Goal: Obtain resource: Obtain resource

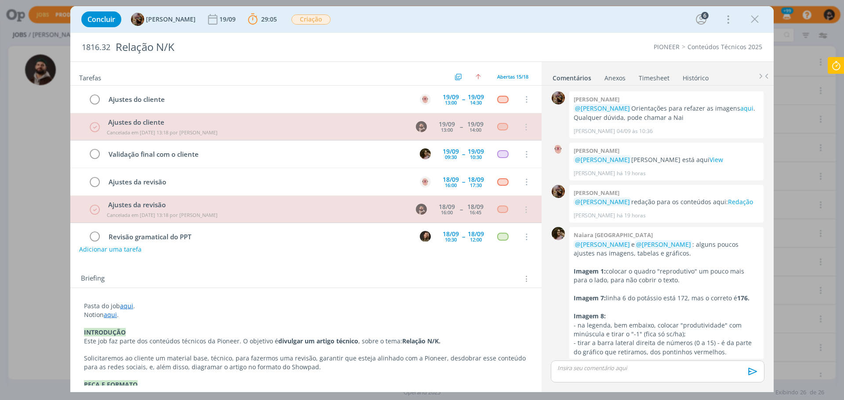
scroll to position [25, 0]
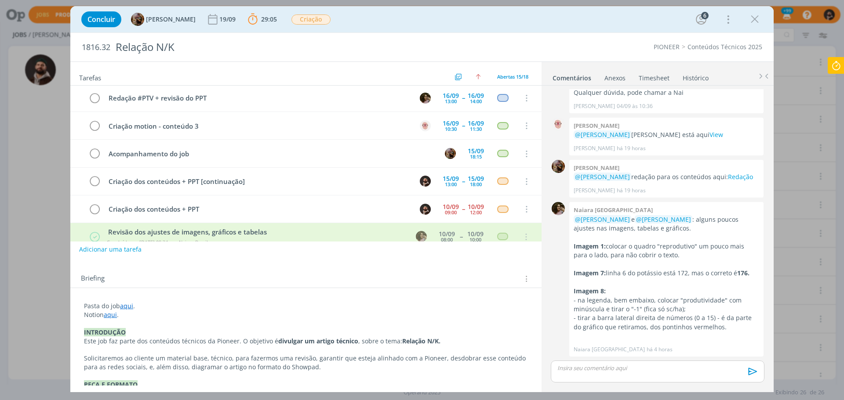
click at [839, 58] on icon at bounding box center [836, 65] width 16 height 17
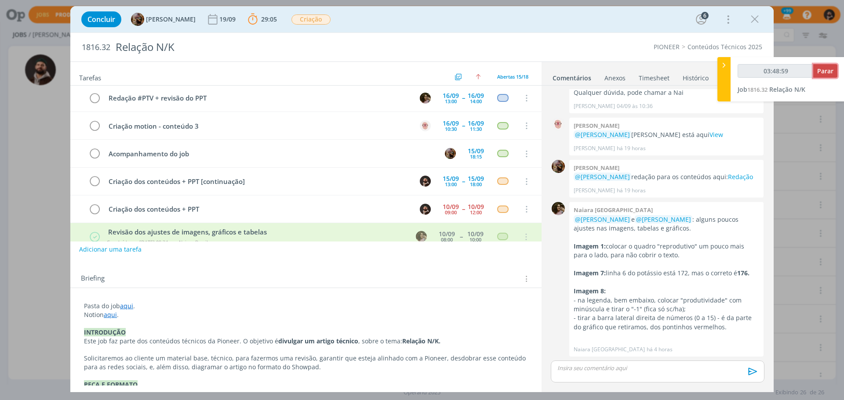
click at [824, 67] on button "Parar" at bounding box center [825, 71] width 24 height 14
click at [828, 73] on span "Parar" at bounding box center [825, 71] width 16 height 8
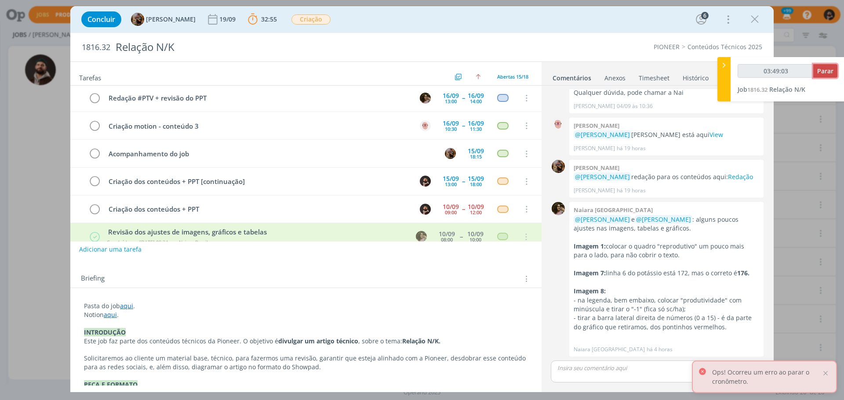
click at [831, 76] on button "Parar" at bounding box center [825, 71] width 24 height 14
type input "03:50:00"
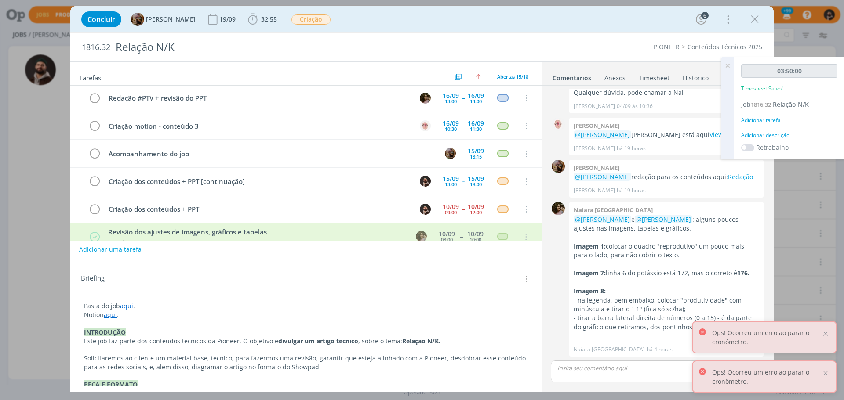
click at [652, 75] on link "Timesheet" at bounding box center [654, 76] width 32 height 13
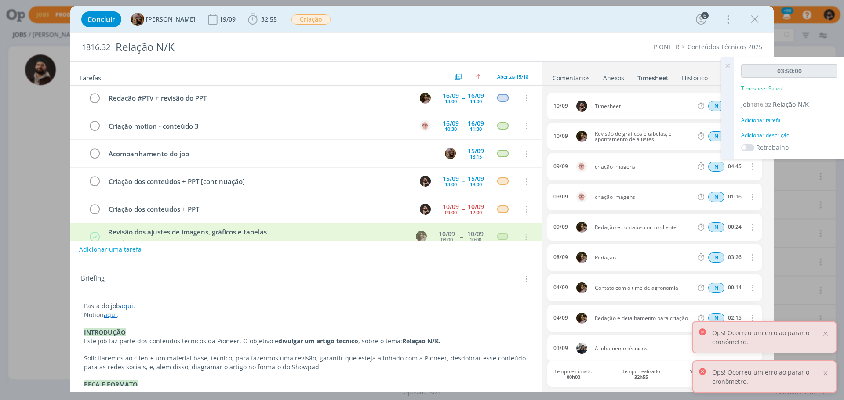
click at [727, 63] on icon at bounding box center [727, 65] width 16 height 17
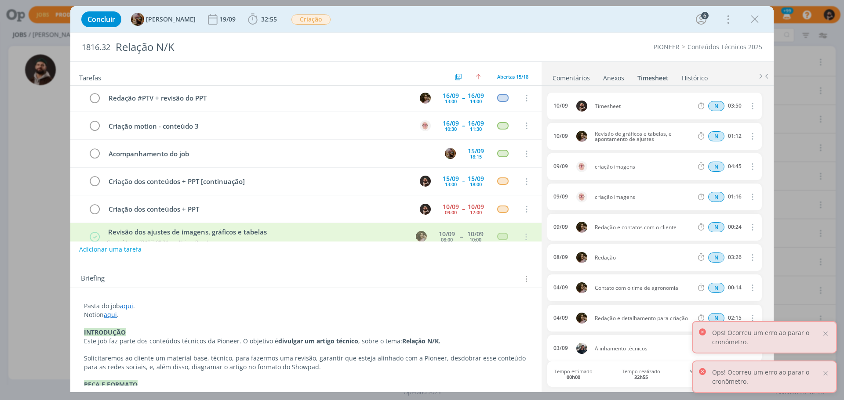
click at [750, 107] on icon "dialog" at bounding box center [752, 106] width 10 height 11
click at [715, 119] on link "Excluir" at bounding box center [726, 122] width 69 height 14
click at [719, 109] on button "Não" at bounding box center [725, 107] width 18 height 10
click at [751, 106] on icon "dialog" at bounding box center [752, 106] width 10 height 11
click at [727, 131] on link "Editar" at bounding box center [726, 136] width 69 height 14
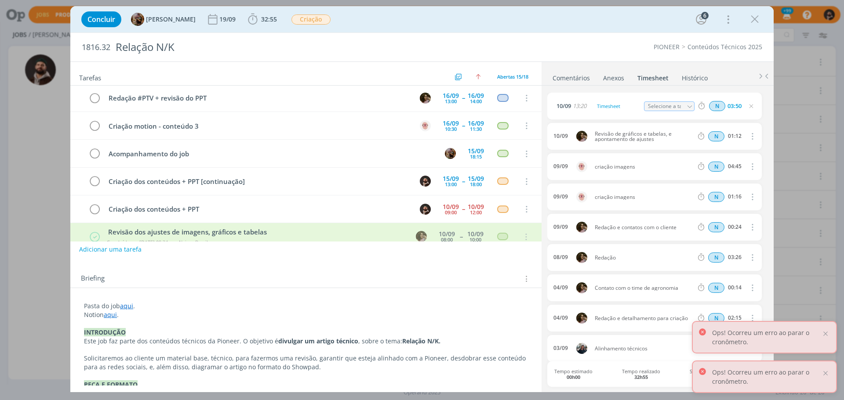
drag, startPoint x: 741, startPoint y: 106, endPoint x: 672, endPoint y: 97, distance: 70.1
click at [673, 98] on div "[DATE] 13:20 Timesheet Selecione a tarefa N 03:50" at bounding box center [654, 106] width 214 height 27
type input "02:45"
click at [635, 109] on div "Timesheet" at bounding box center [618, 107] width 47 height 10
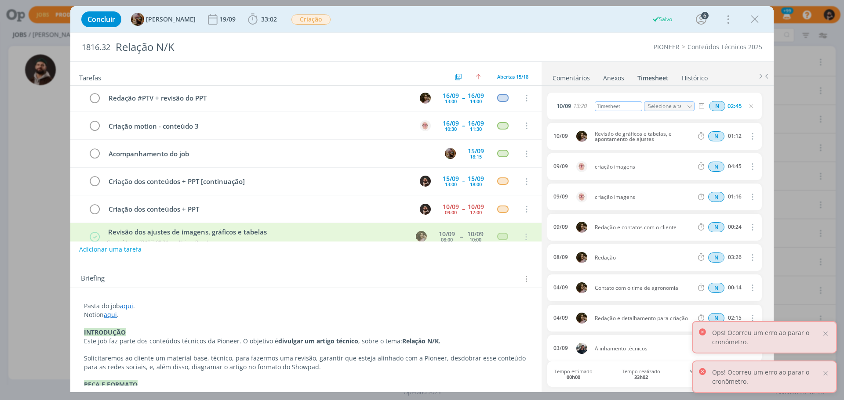
click at [632, 109] on div "Timesheet" at bounding box center [618, 107] width 47 height 10
click at [628, 108] on div "Timesheet" at bounding box center [618, 107] width 47 height 10
click at [602, 107] on div "Timesheet" at bounding box center [618, 107] width 47 height 10
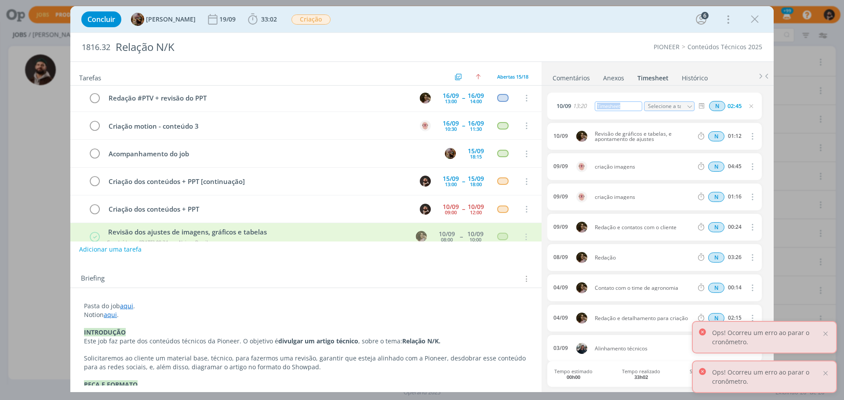
click at [602, 107] on div "Timesheet" at bounding box center [618, 107] width 47 height 10
click at [749, 107] on icon "dialog" at bounding box center [751, 106] width 7 height 7
click at [94, 209] on icon "dialog" at bounding box center [94, 209] width 12 height 13
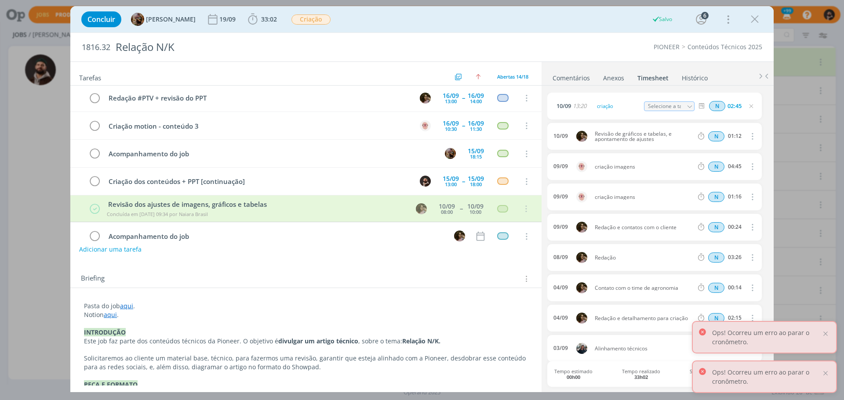
click at [758, 21] on icon "dialog" at bounding box center [754, 19] width 13 height 13
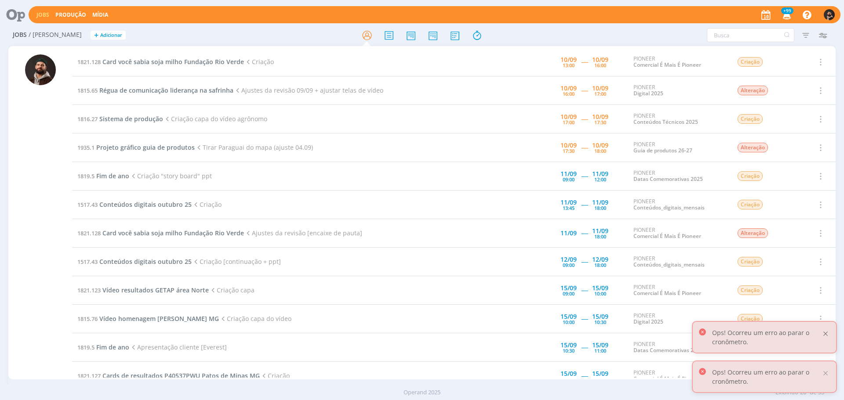
click at [828, 334] on div at bounding box center [825, 334] width 8 height 8
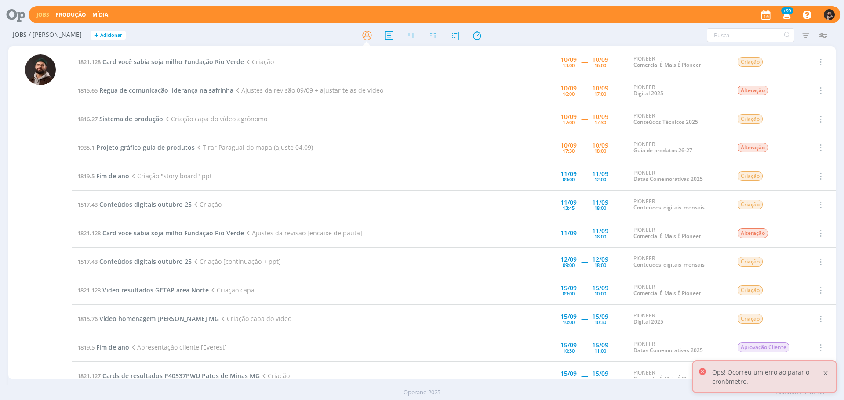
click at [825, 374] on div at bounding box center [825, 374] width 8 height 8
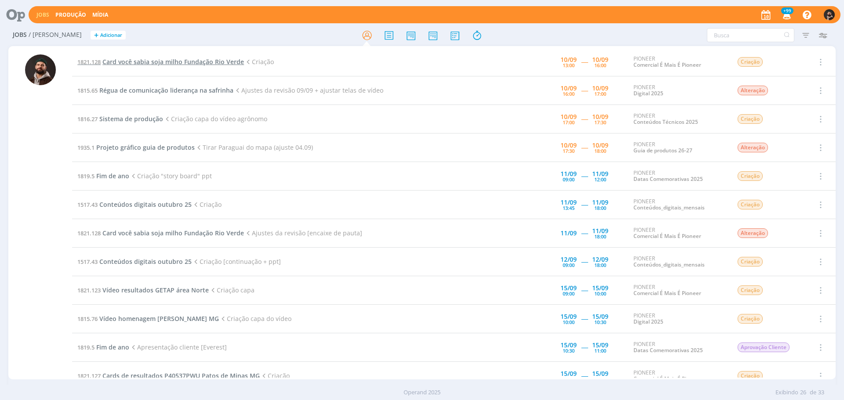
click at [195, 65] on span "Card você sabia soja milho Fundação Rio Verde" at bounding box center [173, 62] width 142 height 8
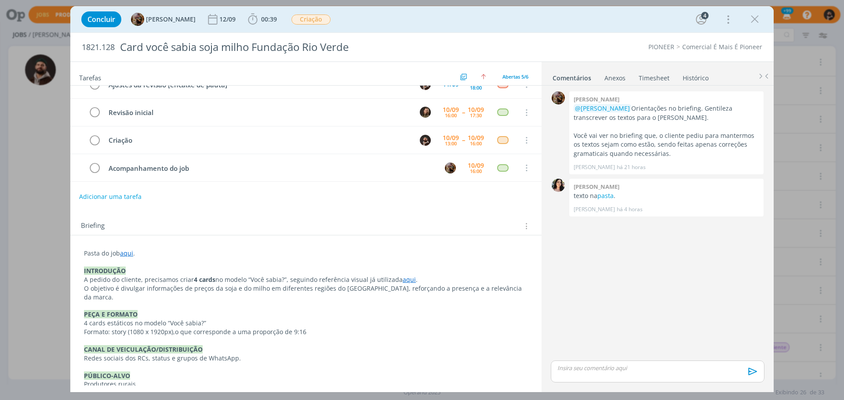
scroll to position [43, 0]
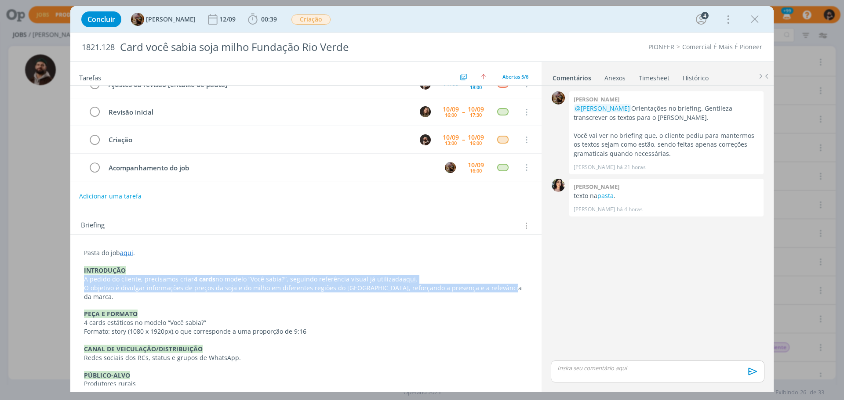
drag, startPoint x: 83, startPoint y: 278, endPoint x: 499, endPoint y: 290, distance: 416.4
click at [499, 290] on p "O objetivo é divulgar informações de preços da soja e do milho em diferentes re…" at bounding box center [305, 293] width 443 height 18
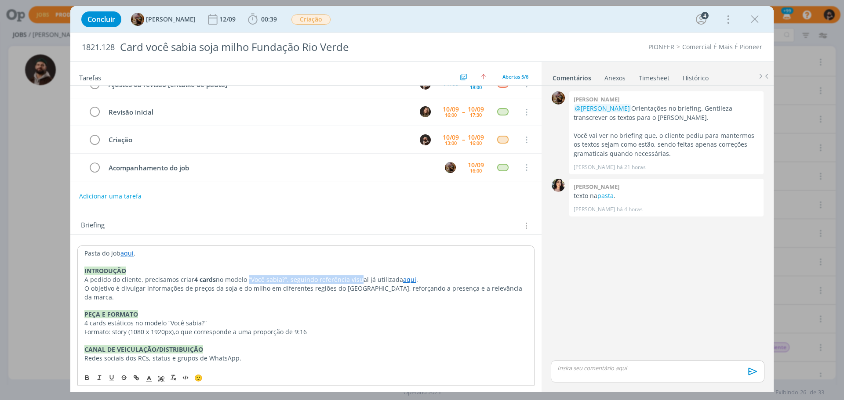
drag, startPoint x: 246, startPoint y: 278, endPoint x: 353, endPoint y: 278, distance: 107.2
click at [353, 278] on p "A pedido do cliente, precisamos criar 4 cards no modelo “Você sabia?”, seguindo…" at bounding box center [305, 280] width 443 height 9
click at [404, 281] on link "aqui" at bounding box center [409, 280] width 13 height 8
click at [401, 295] on link "[URL][DOMAIN_NAME]" at bounding box center [377, 296] width 66 height 11
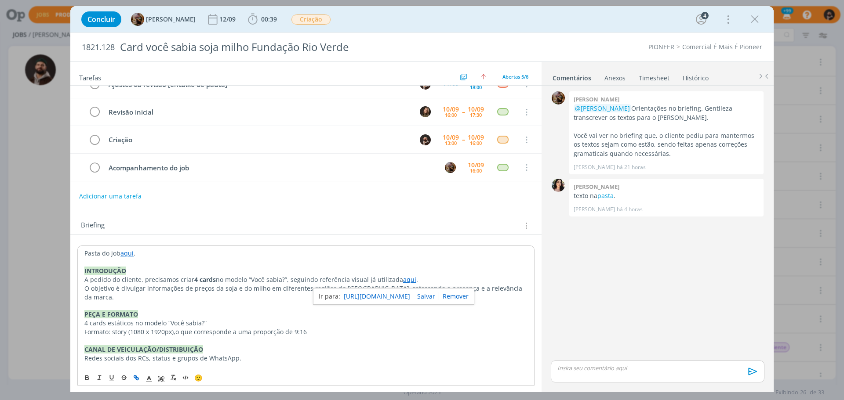
click at [256, 280] on p "A pedido do cliente, precisamos criar 4 cards no modelo “Você sabia?”, seguindo…" at bounding box center [305, 280] width 443 height 9
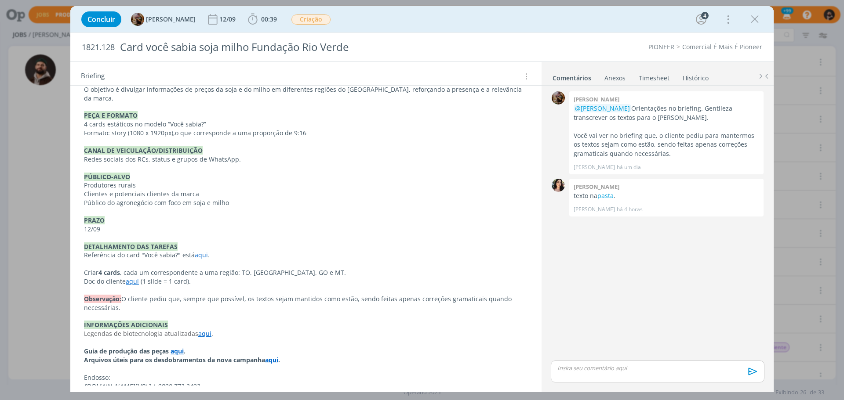
scroll to position [241, 0]
click at [195, 251] on link "aqui" at bounding box center [201, 255] width 13 height 8
click at [205, 262] on link "[URL][DOMAIN_NAME]" at bounding box center [172, 263] width 66 height 11
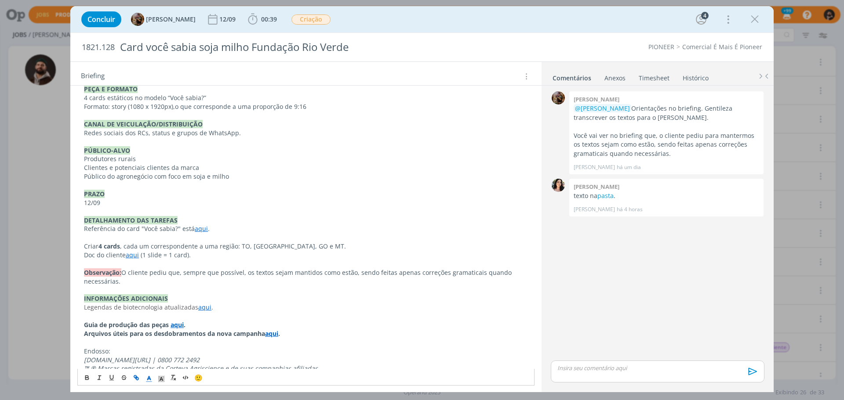
click at [385, 273] on p "﻿Observação: O cliente pediu que, sempre que possível, os textos sejam mantidos…" at bounding box center [306, 278] width 444 height 18
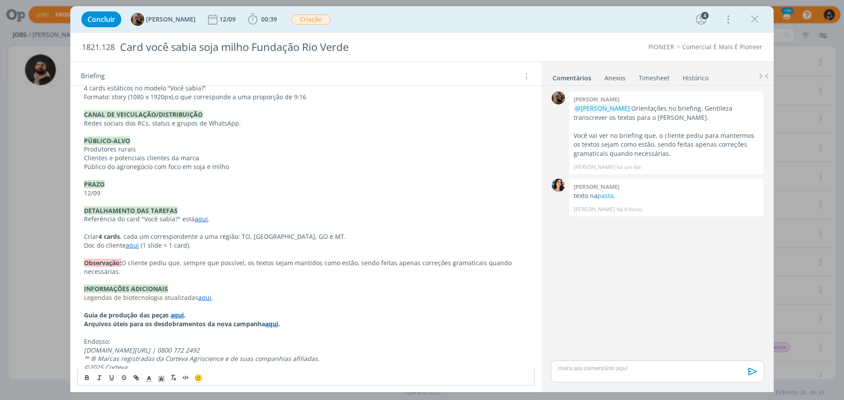
scroll to position [279, 0]
drag, startPoint x: 85, startPoint y: 237, endPoint x: 202, endPoint y: 238, distance: 116.9
click at [202, 238] on div "Pasta do job aqui . INTRODUÇÃO A pedido do cliente, precisamos criar 4 cards no…" at bounding box center [305, 192] width 457 height 364
click at [202, 240] on p "Doc do cliente aqui (1 slide = 1 card)." at bounding box center [306, 244] width 444 height 9
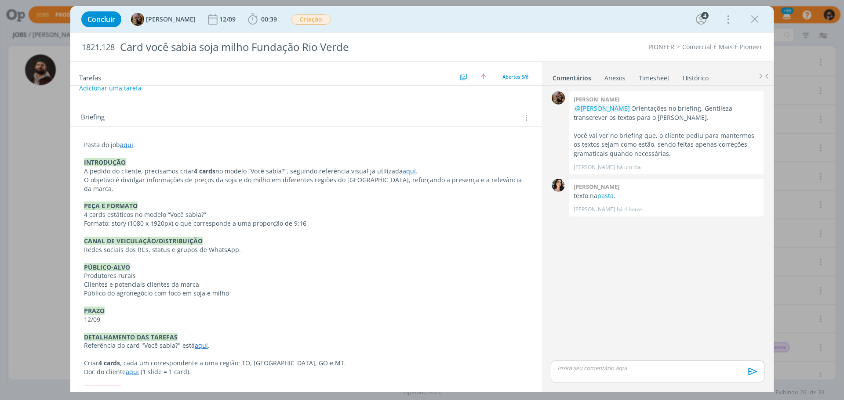
scroll to position [150, 0]
click at [607, 195] on link "pasta" at bounding box center [605, 196] width 16 height 8
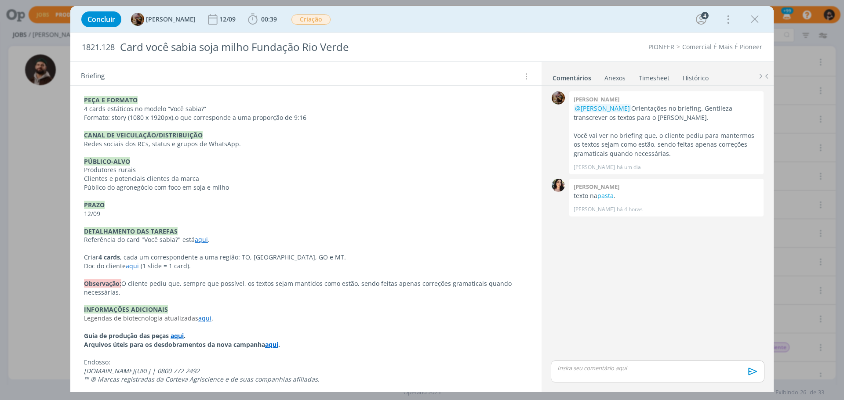
scroll to position [258, 0]
click at [131, 262] on link "aqui" at bounding box center [132, 266] width 13 height 8
click at [153, 270] on link "[URL][DOMAIN_NAME]" at bounding box center [141, 273] width 66 height 11
click at [317, 280] on span "O cliente pediu que, sempre que possível, os textos sejam mantidos como estão, …" at bounding box center [298, 288] width 429 height 17
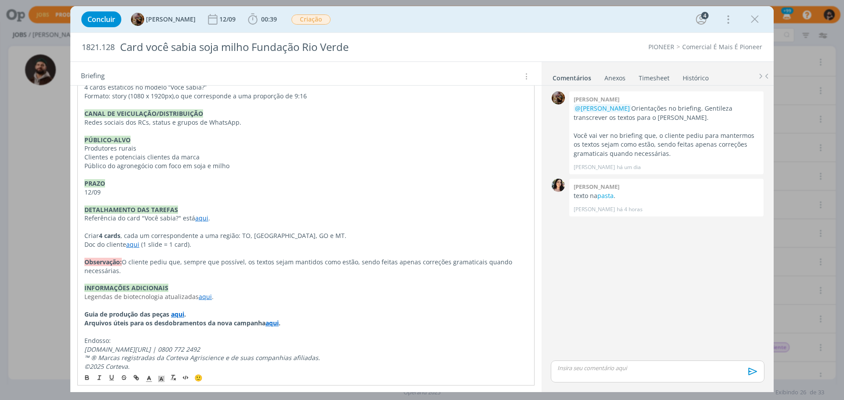
scroll to position [279, 0]
